Goal: Use online tool/utility: Utilize a website feature to perform a specific function

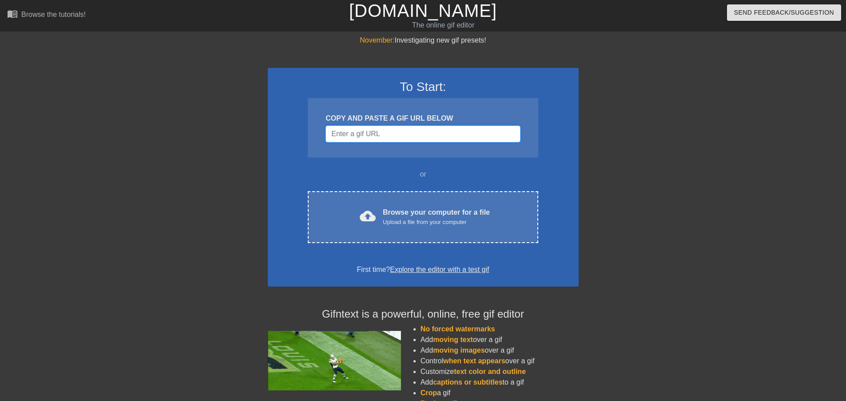
click at [366, 131] on input "Username" at bounding box center [423, 134] width 195 height 17
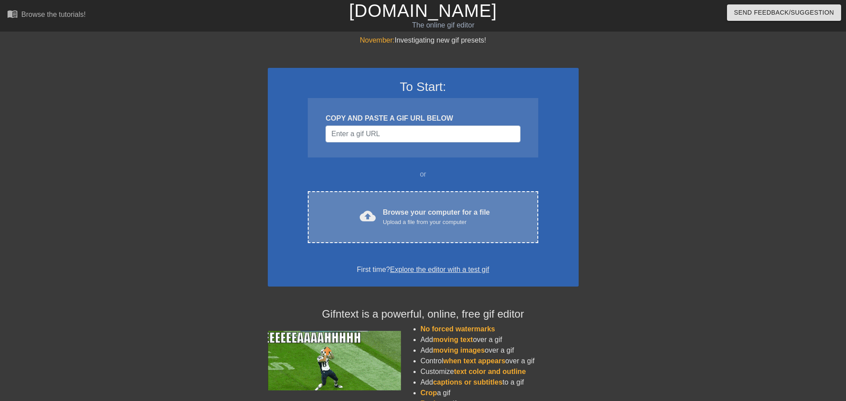
click at [354, 213] on div "cloud_upload Browse your computer for a file Upload a file from your computer" at bounding box center [422, 217] width 193 height 20
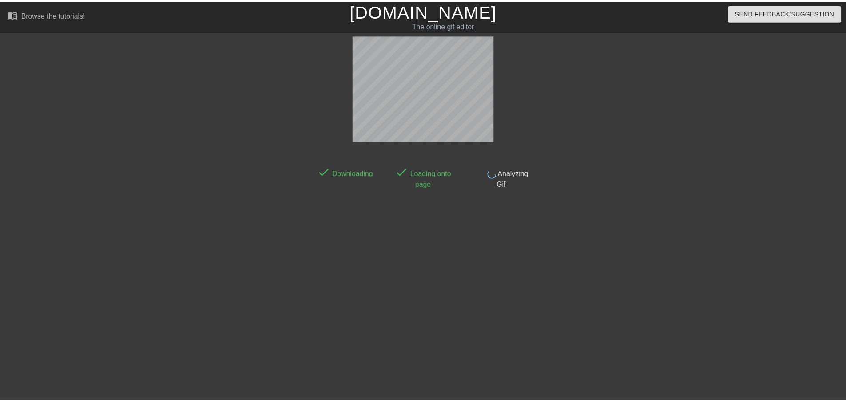
scroll to position [1, 0]
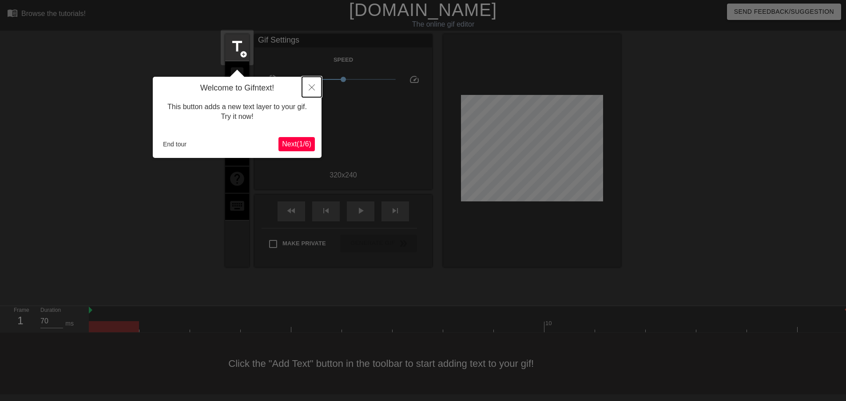
click at [308, 92] on button "Close" at bounding box center [312, 87] width 20 height 20
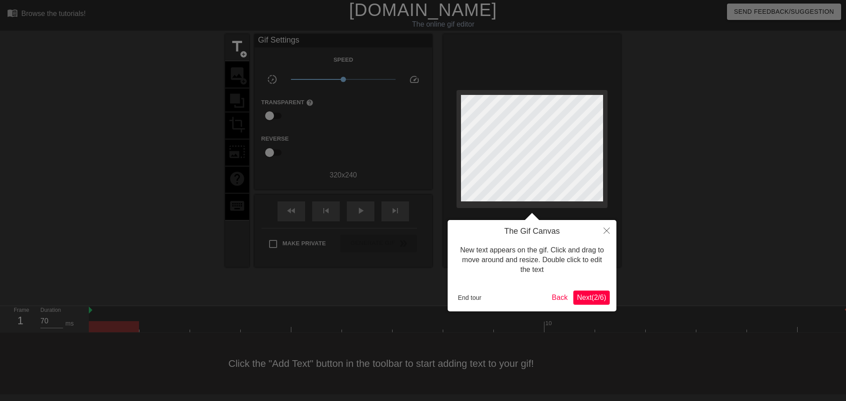
scroll to position [0, 0]
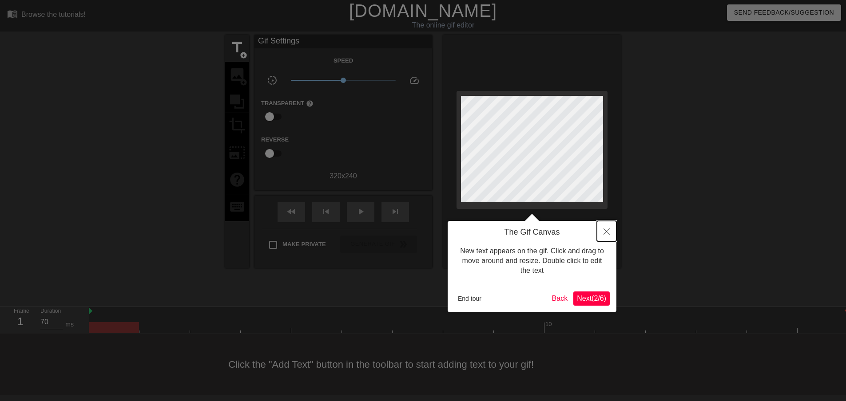
click at [608, 228] on button "Close" at bounding box center [607, 231] width 20 height 20
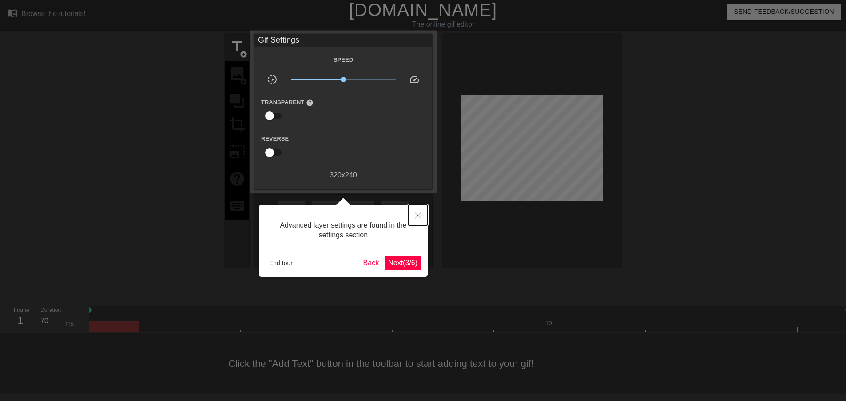
click at [417, 218] on icon "Close" at bounding box center [418, 216] width 6 height 6
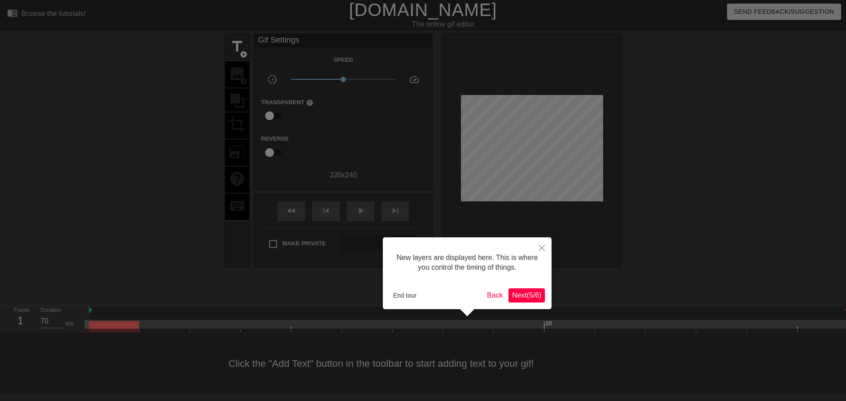
scroll to position [8, 0]
drag, startPoint x: 537, startPoint y: 246, endPoint x: 538, endPoint y: 253, distance: 6.8
click at [537, 247] on button "Close" at bounding box center [542, 248] width 20 height 20
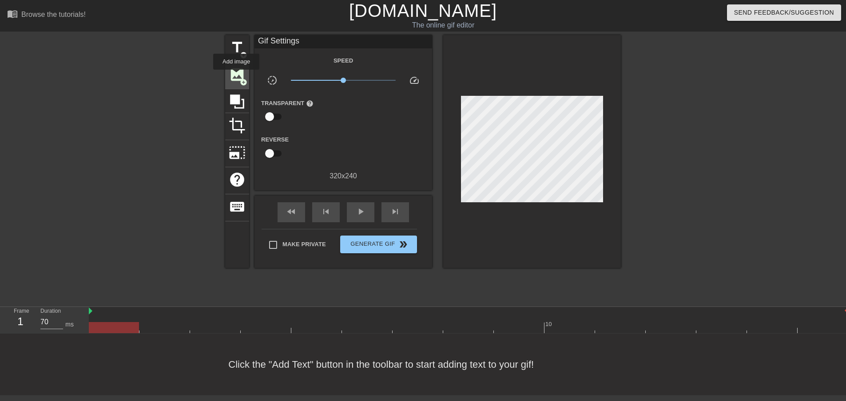
click at [236, 76] on span "image" at bounding box center [237, 74] width 17 height 17
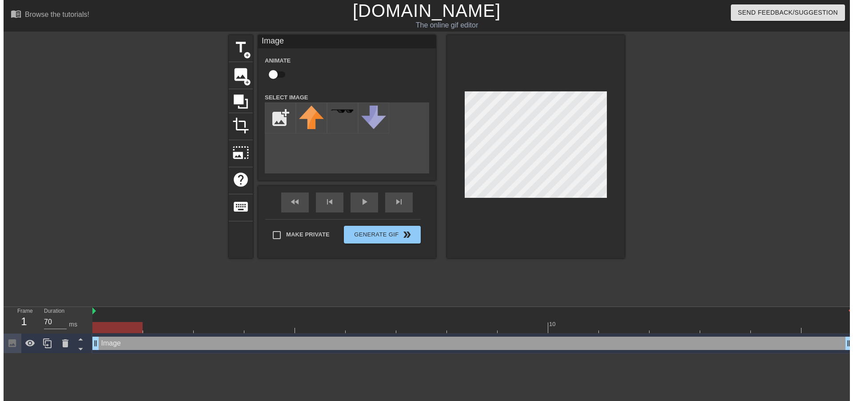
scroll to position [0, 0]
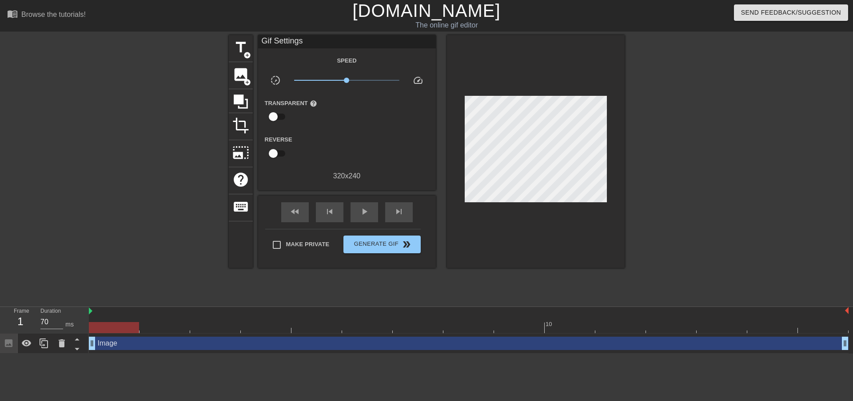
drag, startPoint x: 610, startPoint y: 133, endPoint x: 668, endPoint y: 124, distance: 58.9
click at [672, 118] on div at bounding box center [701, 168] width 133 height 266
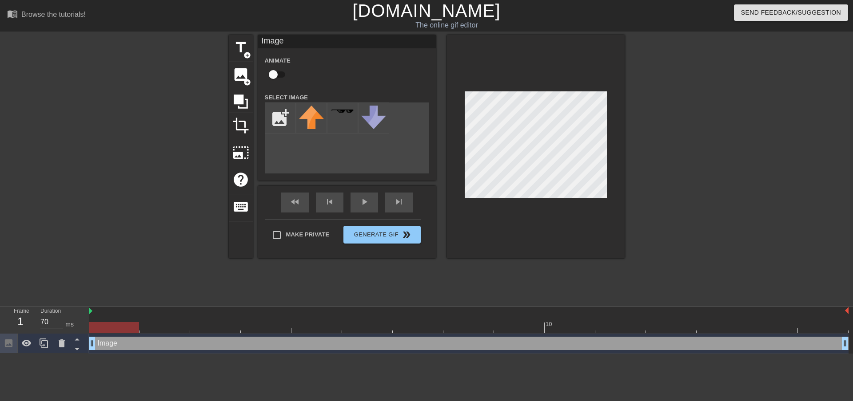
click at [295, 145] on div "title add_circle image add_circle crop photo_size_select_large help keyboard Im…" at bounding box center [427, 146] width 396 height 223
click at [277, 117] on input "file" at bounding box center [280, 118] width 30 height 30
type input "C:\fakepath\unnamed (13).png"
click at [315, 121] on img at bounding box center [311, 119] width 25 height 26
click at [315, 118] on img at bounding box center [311, 119] width 25 height 26
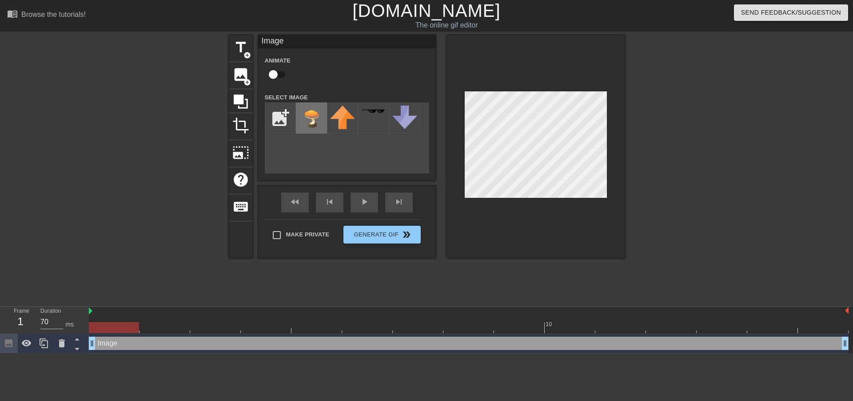
click at [315, 118] on img at bounding box center [311, 119] width 25 height 26
click at [314, 111] on img at bounding box center [311, 119] width 25 height 26
click at [316, 116] on img at bounding box center [311, 119] width 25 height 26
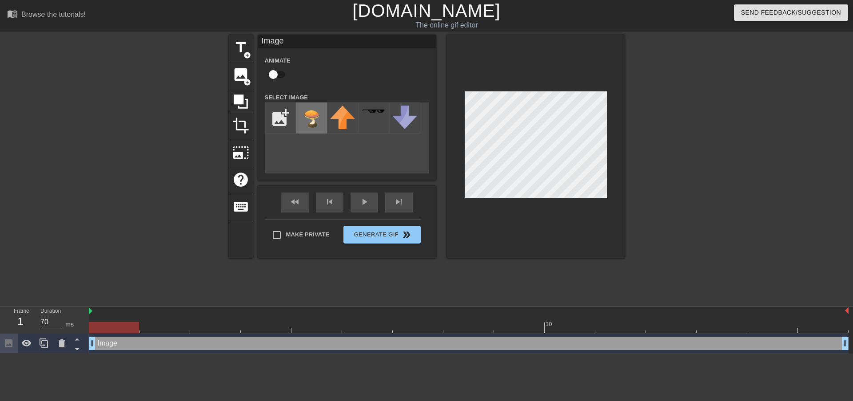
click at [312, 116] on img at bounding box center [311, 119] width 25 height 26
click at [275, 74] on input "checkbox" at bounding box center [273, 74] width 51 height 17
checkbox input "true"
click at [310, 124] on img at bounding box center [311, 119] width 25 height 26
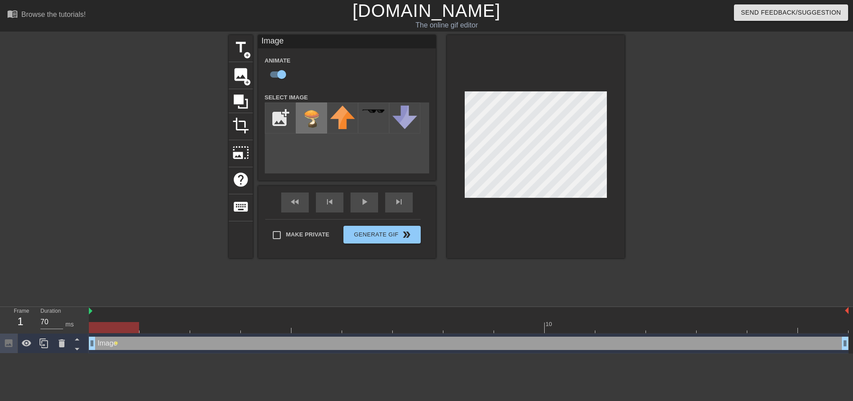
click at [316, 120] on img at bounding box center [311, 119] width 25 height 26
click at [316, 122] on img at bounding box center [311, 119] width 25 height 26
click at [402, 234] on div "Make Private Generate Gif double_arrow" at bounding box center [342, 236] width 155 height 35
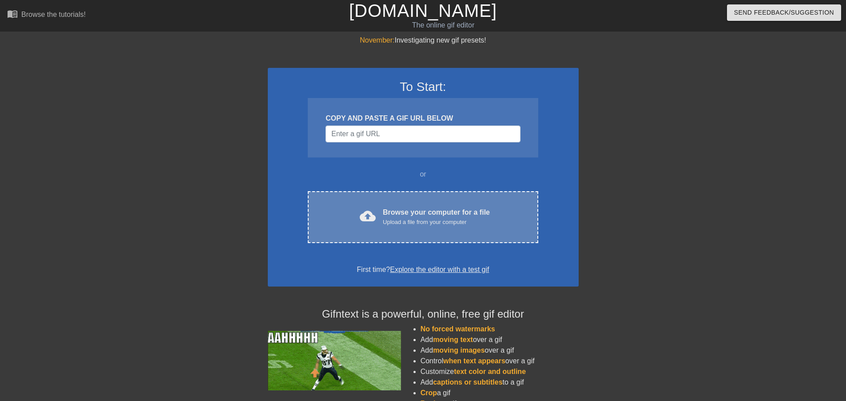
click at [408, 206] on div "cloud_upload Browse your computer for a file Upload a file from your computer C…" at bounding box center [423, 217] width 230 height 52
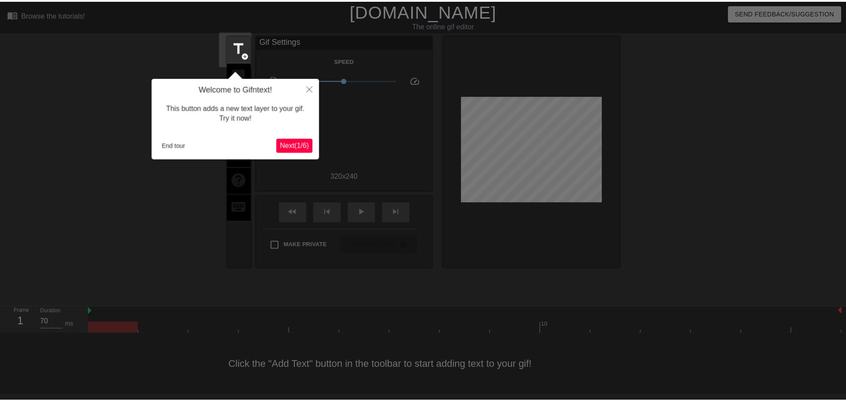
scroll to position [1, 0]
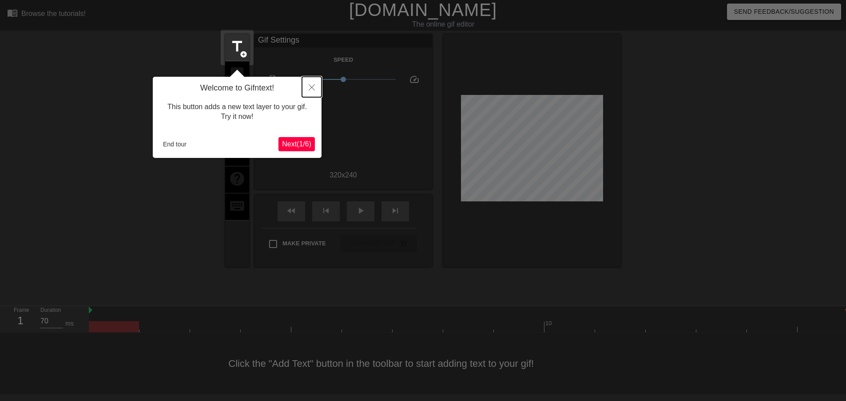
click at [307, 90] on button "Close" at bounding box center [312, 87] width 20 height 20
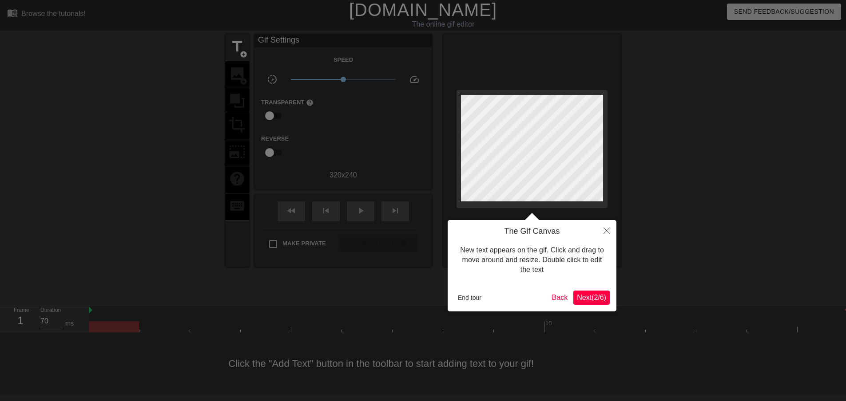
scroll to position [0, 0]
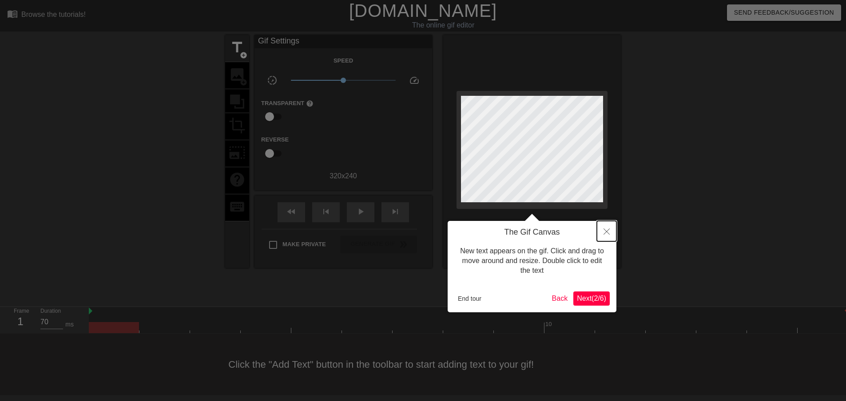
click at [604, 232] on icon "Close" at bounding box center [607, 232] width 6 height 6
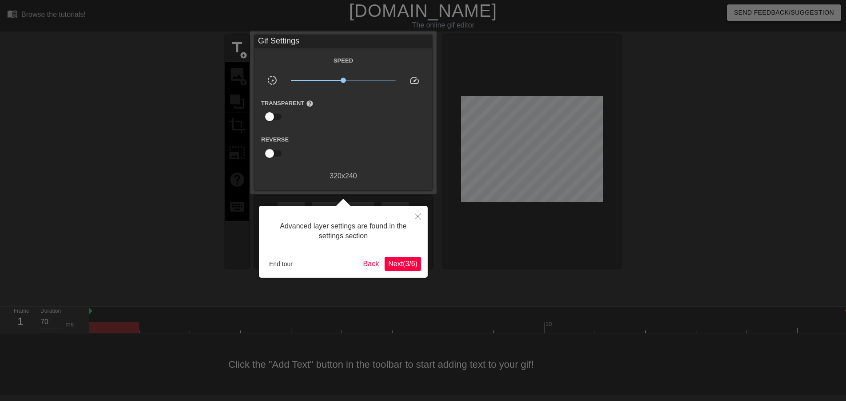
scroll to position [1, 0]
click at [418, 219] on icon "Close" at bounding box center [418, 216] width 6 height 6
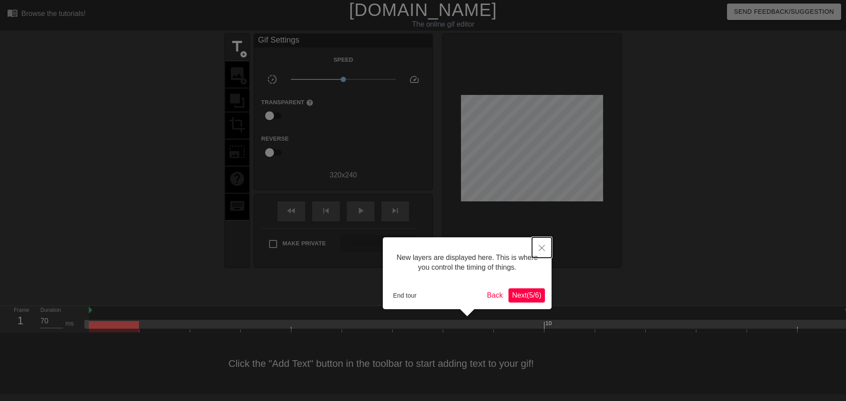
click at [535, 247] on button "Close" at bounding box center [542, 248] width 20 height 20
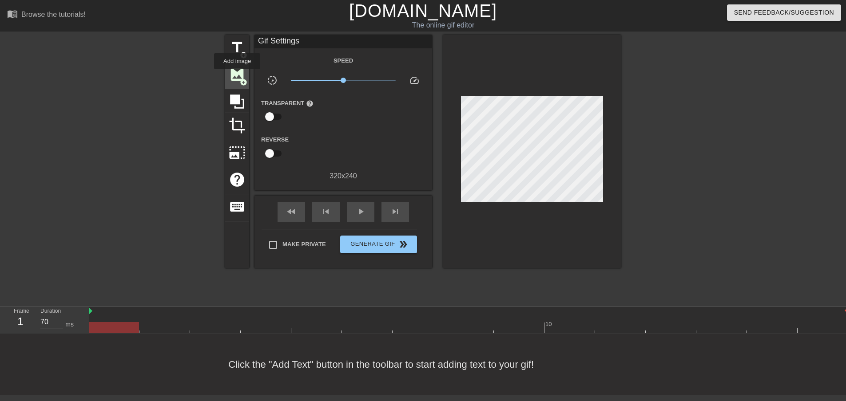
click at [237, 76] on span "image" at bounding box center [237, 74] width 17 height 17
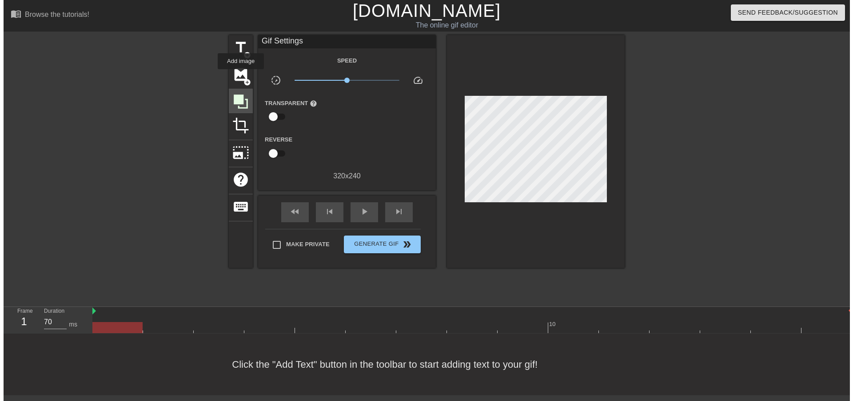
scroll to position [0, 0]
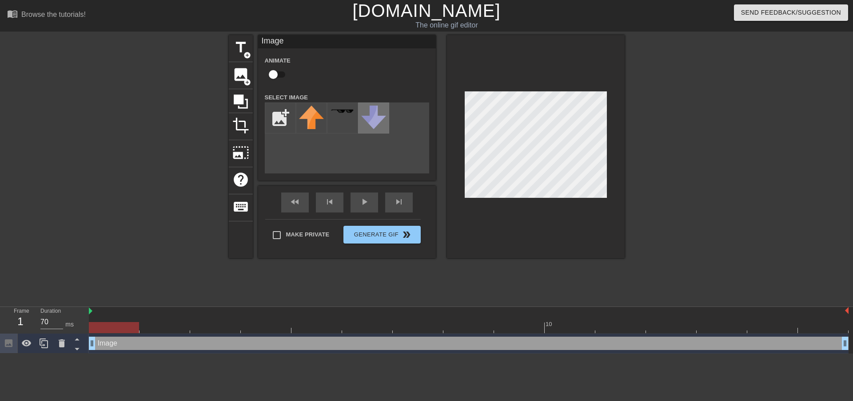
click at [367, 122] on img at bounding box center [373, 118] width 25 height 24
click at [284, 121] on input "file" at bounding box center [280, 118] width 30 height 30
type input "C:\fakepath\unnamed (13).png"
drag, startPoint x: 314, startPoint y: 113, endPoint x: 322, endPoint y: 136, distance: 24.7
click at [314, 114] on img at bounding box center [311, 119] width 25 height 26
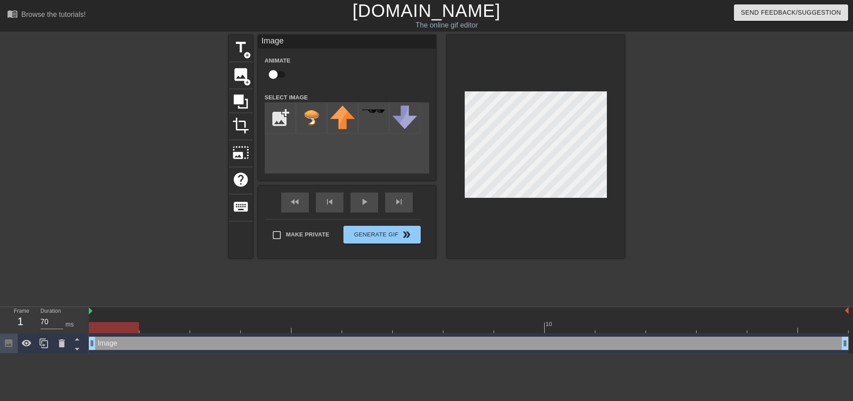
click at [302, 152] on div "add_photo_alternate" at bounding box center [347, 138] width 164 height 71
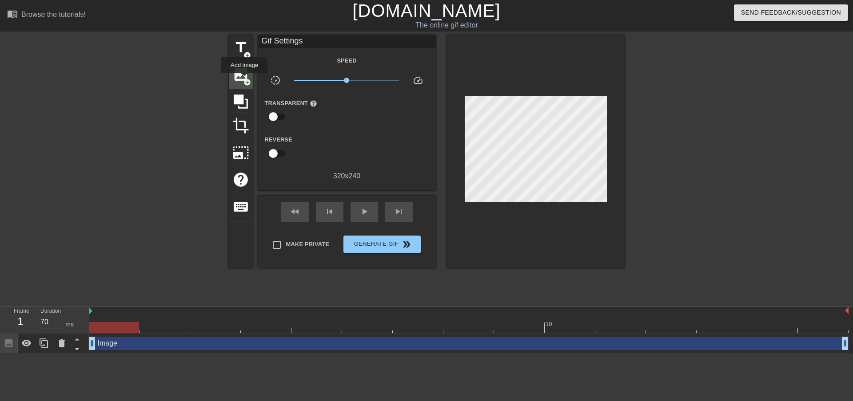
click at [244, 79] on span "add_circle" at bounding box center [247, 83] width 8 height 8
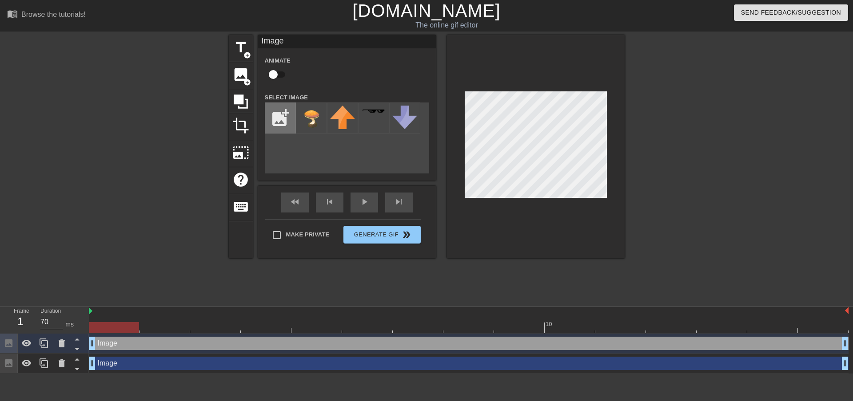
click at [279, 117] on input "file" at bounding box center [280, 118] width 30 height 30
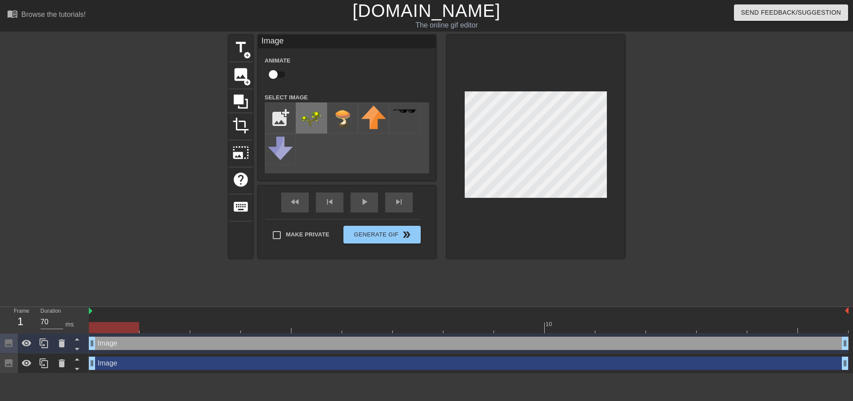
click at [300, 114] on img at bounding box center [311, 118] width 25 height 24
click at [278, 121] on input "file" at bounding box center [280, 118] width 30 height 30
type input "C:\fakepath\unnamed (11).png"
click at [305, 119] on img at bounding box center [311, 119] width 25 height 27
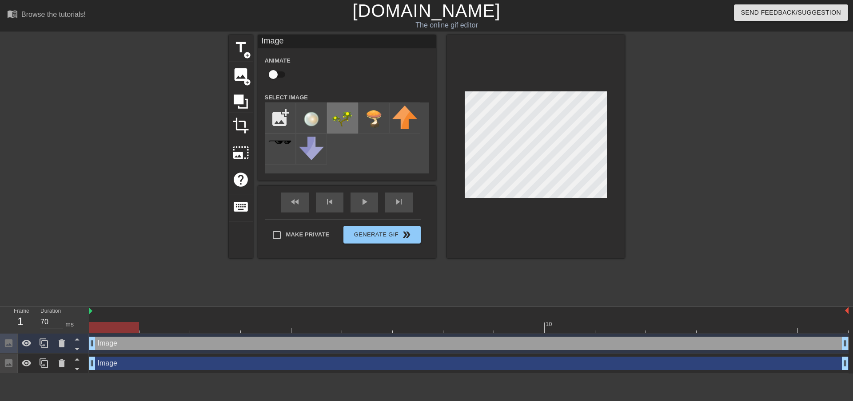
click at [337, 116] on img at bounding box center [342, 118] width 25 height 24
click at [406, 123] on img at bounding box center [404, 118] width 25 height 24
click at [339, 117] on img at bounding box center [342, 118] width 25 height 24
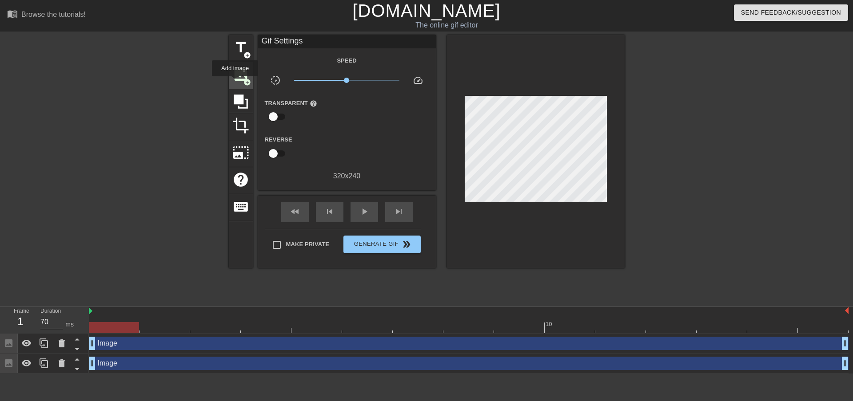
click at [235, 82] on span "image" at bounding box center [240, 74] width 17 height 17
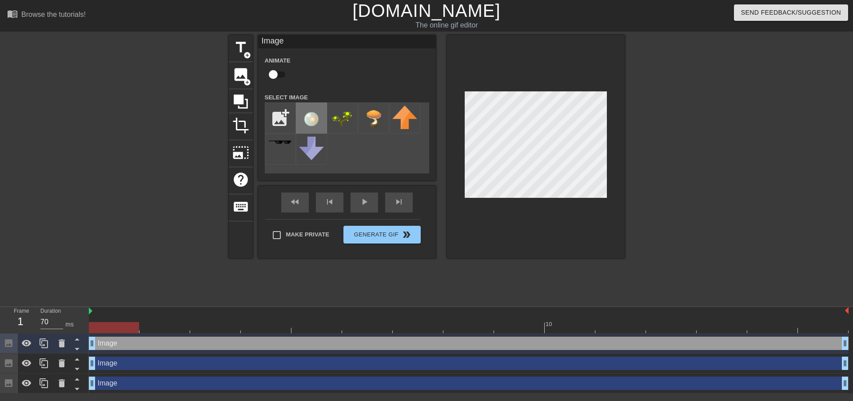
click at [311, 116] on img at bounding box center [311, 119] width 25 height 27
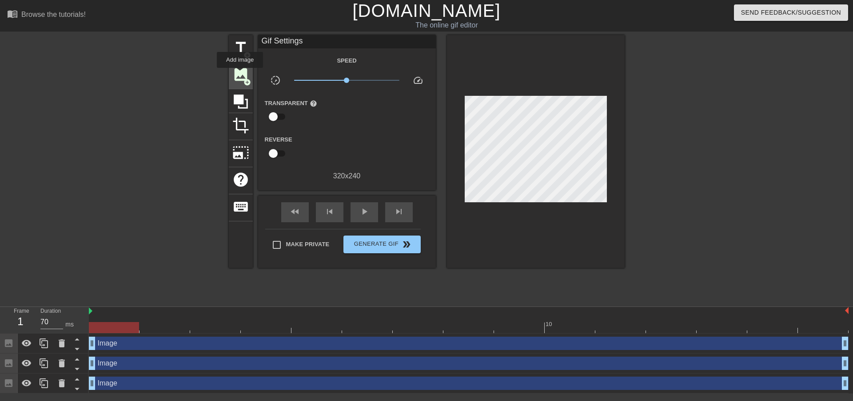
click at [239, 74] on span "image" at bounding box center [240, 74] width 17 height 17
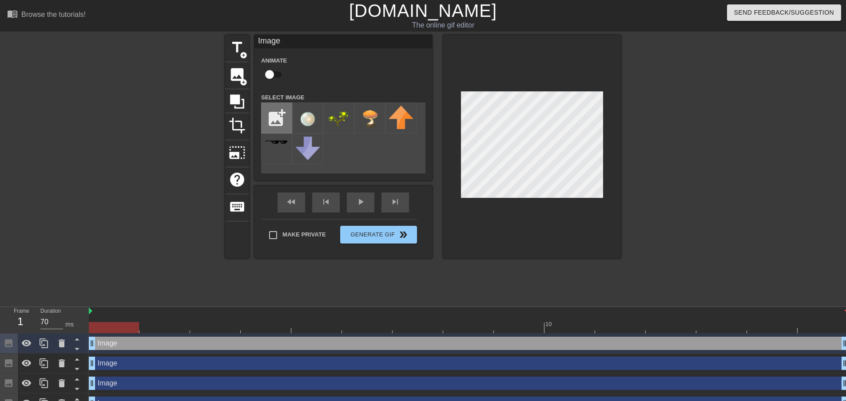
click at [282, 111] on input "file" at bounding box center [277, 118] width 30 height 30
type input "C:\fakepath\unnamed (10).png"
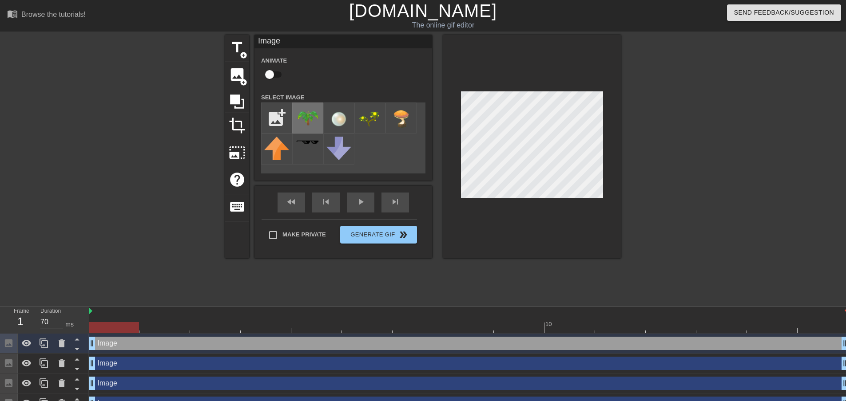
click at [302, 110] on img at bounding box center [307, 117] width 25 height 23
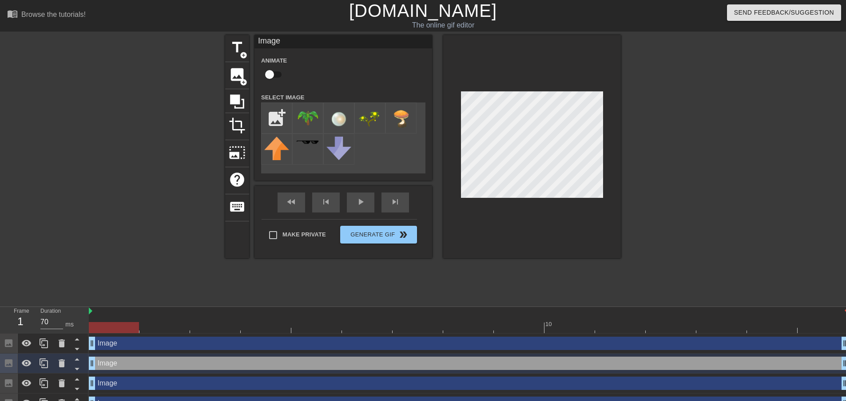
click at [718, 189] on div at bounding box center [698, 168] width 133 height 266
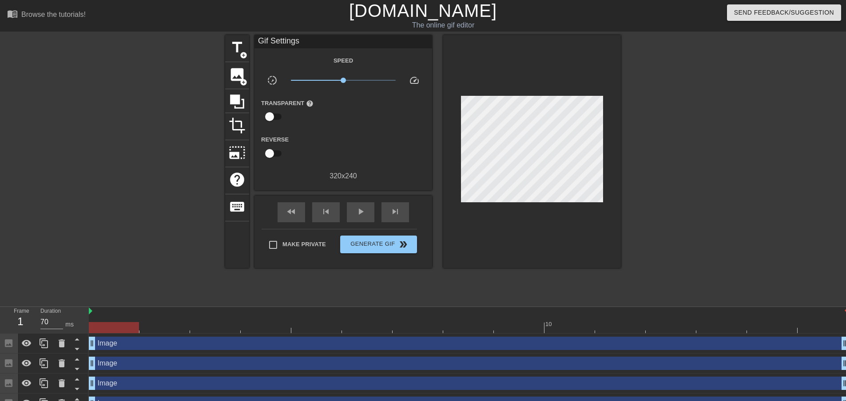
click at [113, 329] on div at bounding box center [114, 327] width 50 height 11
click at [361, 209] on span "play_arrow" at bounding box center [360, 212] width 11 height 11
click at [378, 213] on div "fast_rewind skip_previous pause skip_next" at bounding box center [343, 212] width 145 height 33
click at [365, 207] on span "pause" at bounding box center [360, 212] width 11 height 11
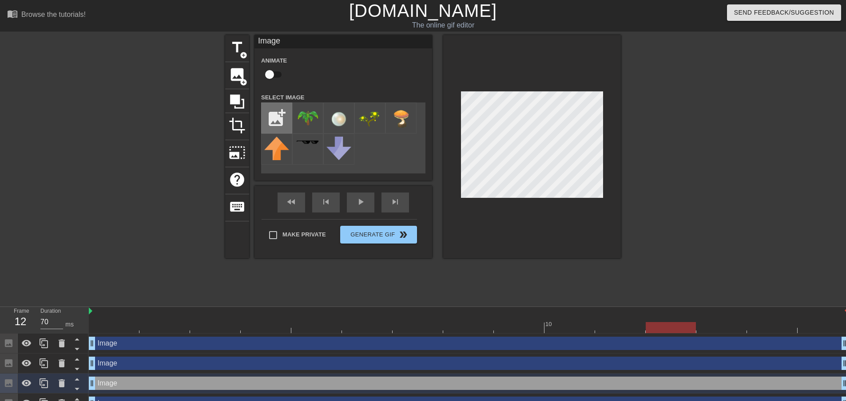
click at [266, 123] on input "file" at bounding box center [277, 118] width 30 height 30
click at [306, 117] on img at bounding box center [307, 117] width 25 height 23
click at [308, 119] on img at bounding box center [307, 117] width 25 height 23
click at [375, 112] on img at bounding box center [370, 118] width 25 height 24
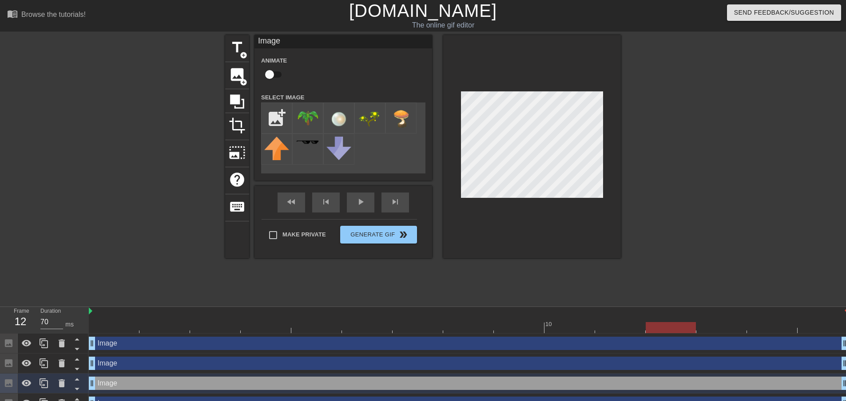
click at [387, 159] on div "add_photo_alternate" at bounding box center [343, 138] width 164 height 71
click at [346, 155] on img at bounding box center [338, 149] width 25 height 24
click at [361, 122] on img at bounding box center [370, 118] width 25 height 24
click at [270, 115] on input "file" at bounding box center [277, 118] width 30 height 30
click at [307, 235] on label "Make Private" at bounding box center [295, 235] width 62 height 19
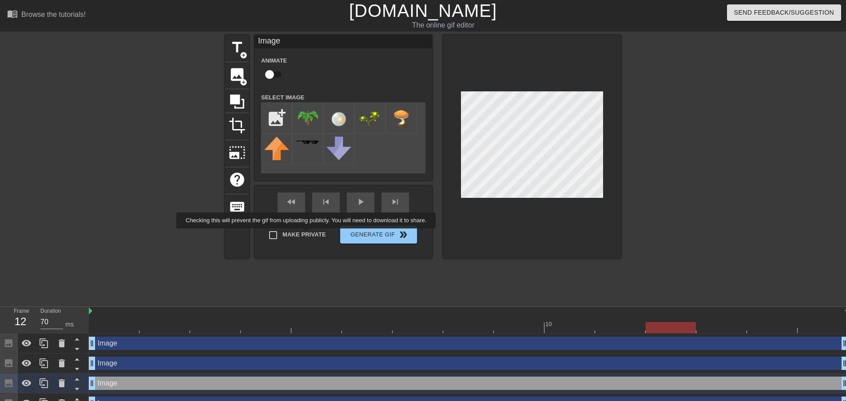
click at [282, 235] on input "Make Private" at bounding box center [273, 235] width 19 height 19
checkbox input "true"
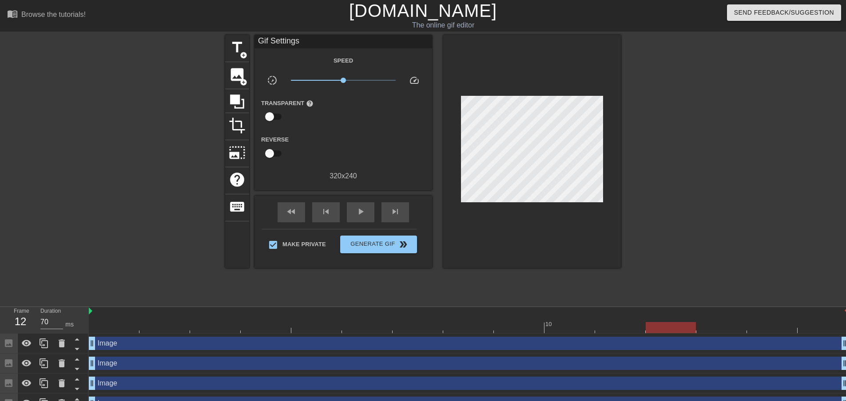
drag, startPoint x: 109, startPoint y: 341, endPoint x: 118, endPoint y: 345, distance: 9.7
click at [108, 341] on div "Image drag_handle drag_handle" at bounding box center [468, 343] width 759 height 13
click at [478, 278] on div "title add_circle image add_circle crop photo_size_select_large help keyboard Gi…" at bounding box center [423, 168] width 396 height 266
click at [673, 202] on div at bounding box center [698, 168] width 133 height 266
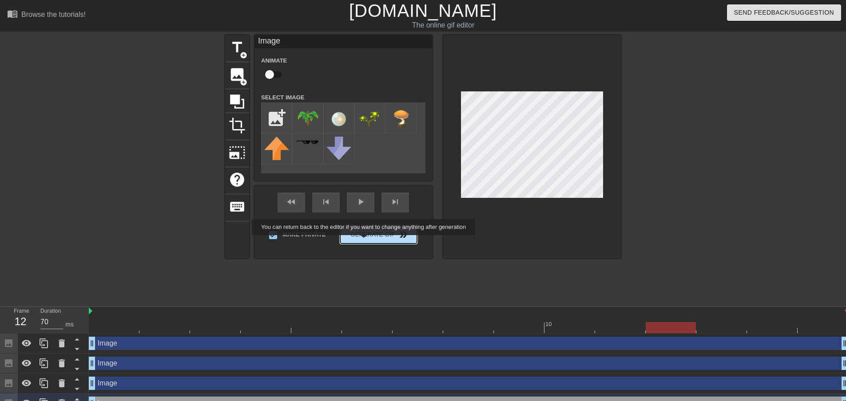
click at [369, 231] on div "Make Private Generate Gif double_arrow" at bounding box center [339, 236] width 155 height 35
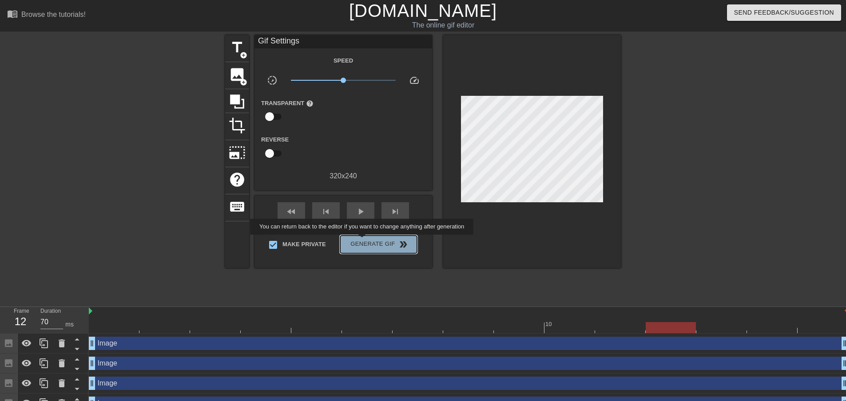
click at [363, 241] on span "Generate Gif double_arrow" at bounding box center [379, 244] width 70 height 11
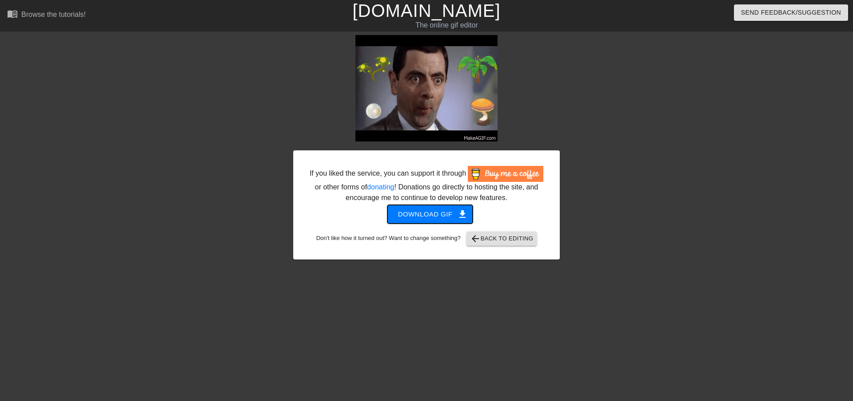
click at [446, 217] on span "Download gif get_app" at bounding box center [430, 215] width 64 height 12
